Goal: Ask a question: Seek information or help from site administrators or community

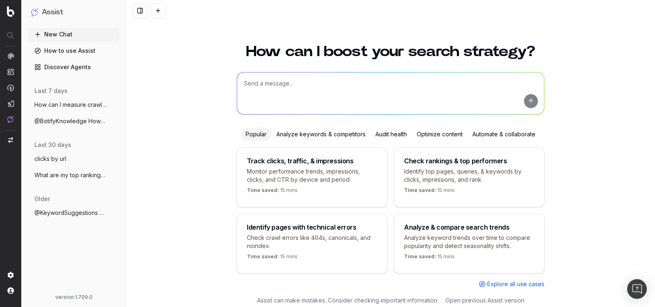
scroll to position [3, 0]
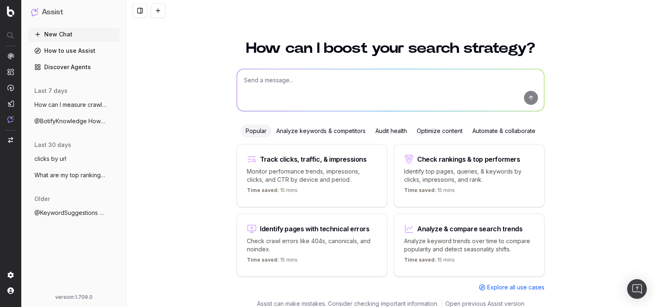
click at [264, 76] on textarea at bounding box center [390, 90] width 307 height 42
paste textarea "/[PERSON_NAME]-ex-botifyer-org/unrankedsmurfs/o/assist/c"
type textarea "/[PERSON_NAME]-ex-botifyer-org/unrankedsmurfs/o/assist/c"
drag, startPoint x: 436, startPoint y: 84, endPoint x: 219, endPoint y: 76, distance: 217.0
click at [219, 77] on div "How can I boost your search strategy? /[PERSON_NAME]-ex-botifyer-org/unrankedsm…" at bounding box center [390, 172] width 529 height 283
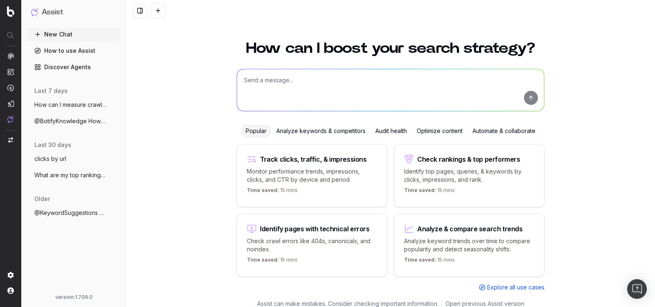
click at [284, 83] on textarea at bounding box center [390, 90] width 307 height 42
paste textarea "How many non-indexables URLs do I have on my last crawl?"
type textarea "How many non-indexables URLs do I have on my last crawl?"
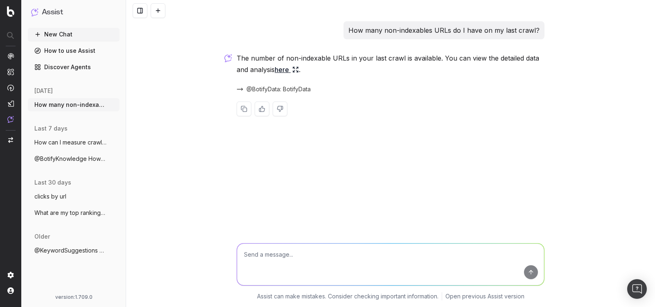
click at [286, 69] on link "here" at bounding box center [287, 69] width 24 height 11
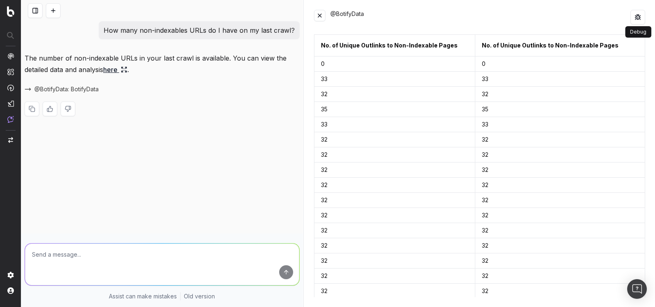
click at [636, 12] on button at bounding box center [637, 17] width 15 height 15
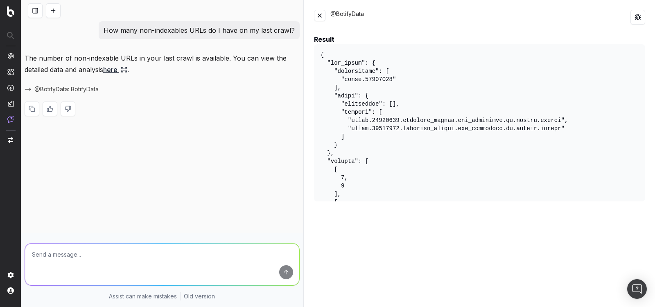
click at [394, 128] on pre at bounding box center [479, 122] width 331 height 157
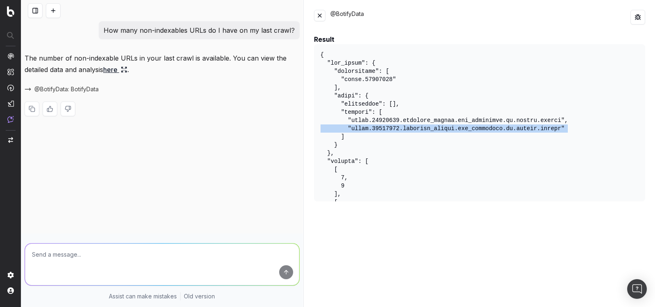
click at [394, 128] on pre at bounding box center [479, 122] width 331 height 157
click at [410, 129] on pre at bounding box center [479, 122] width 331 height 157
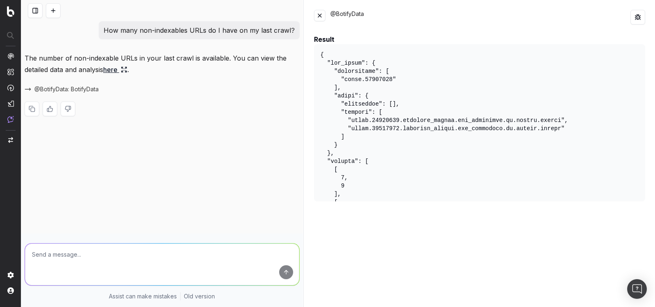
click at [390, 114] on pre at bounding box center [479, 122] width 331 height 157
click at [390, 117] on pre at bounding box center [479, 122] width 331 height 157
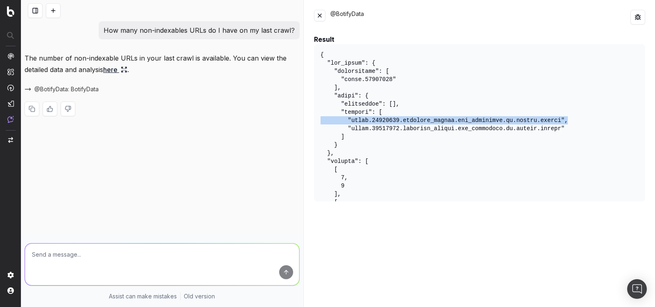
drag, startPoint x: 574, startPoint y: 124, endPoint x: 315, endPoint y: 119, distance: 259.1
click at [315, 119] on pre at bounding box center [479, 122] width 331 height 157
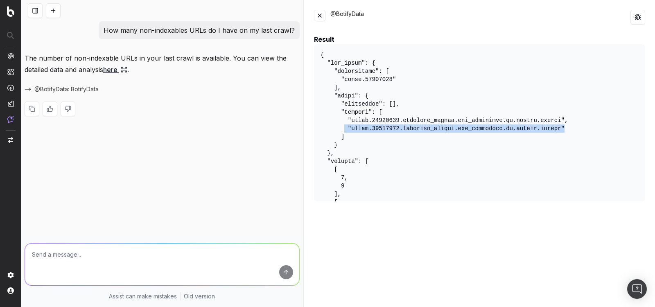
drag, startPoint x: 575, startPoint y: 128, endPoint x: 343, endPoint y: 128, distance: 231.2
click at [343, 128] on pre at bounding box center [479, 122] width 331 height 157
click at [56, 11] on button at bounding box center [53, 10] width 15 height 15
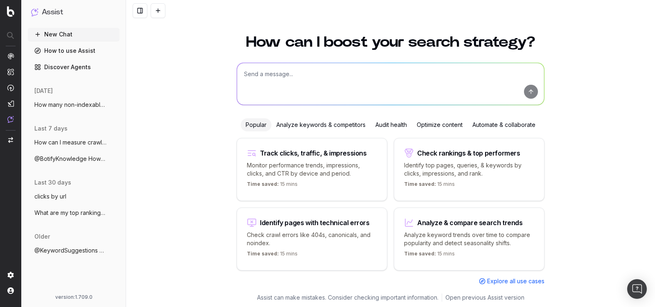
click at [290, 85] on textarea at bounding box center [390, 84] width 307 height 42
paste textarea "Give me the URLs that has lost the most ranking in [DATE] versus [DATE]"
type textarea "Give me the URLs that has lost the most ranking in [DATE] versus [DATE]"
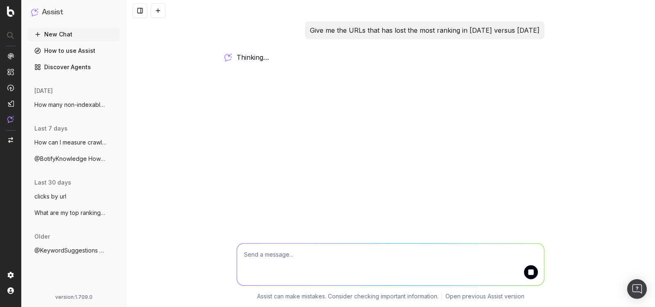
scroll to position [0, 0]
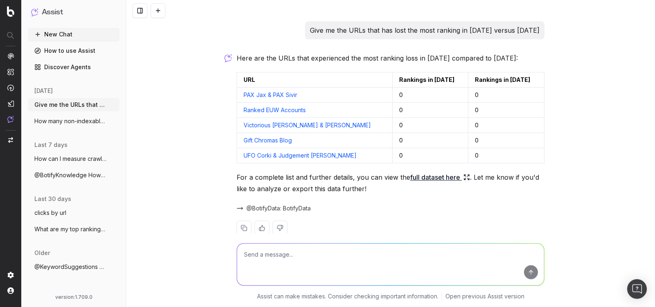
scroll to position [14, 0]
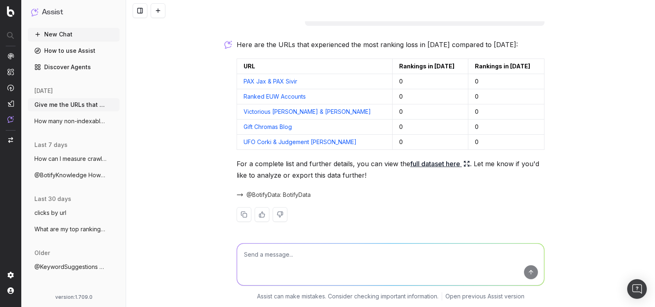
click at [434, 163] on link "full dataset here" at bounding box center [440, 163] width 60 height 11
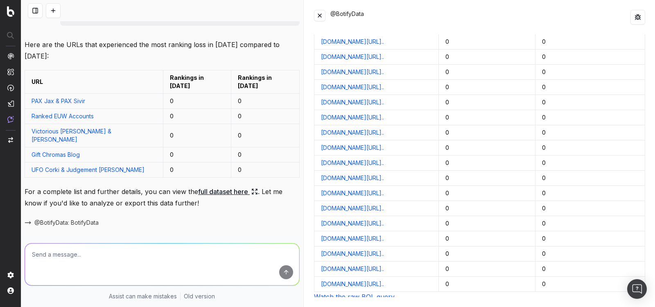
scroll to position [0, 0]
